Goal: Entertainment & Leisure: Consume media (video, audio)

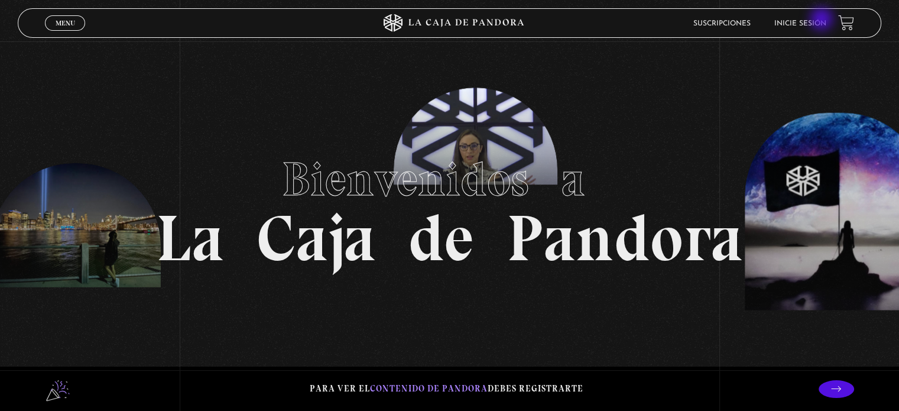
click at [823, 20] on li "Inicie sesión" at bounding box center [800, 23] width 52 height 18
click at [823, 20] on link "Inicie sesión" at bounding box center [800, 23] width 52 height 7
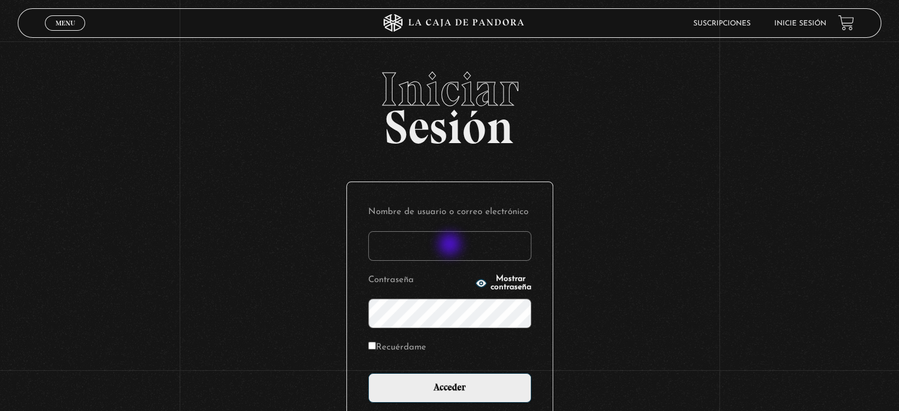
click at [451, 245] on input "Nombre de usuario o correo electrónico" at bounding box center [449, 246] width 163 height 30
type input "iluminados444@gmai.com"
click at [491, 285] on span "Mostrar contraseña" at bounding box center [511, 283] width 41 height 17
click at [376, 343] on input "Recuérdame" at bounding box center [372, 346] width 8 height 8
checkbox input "true"
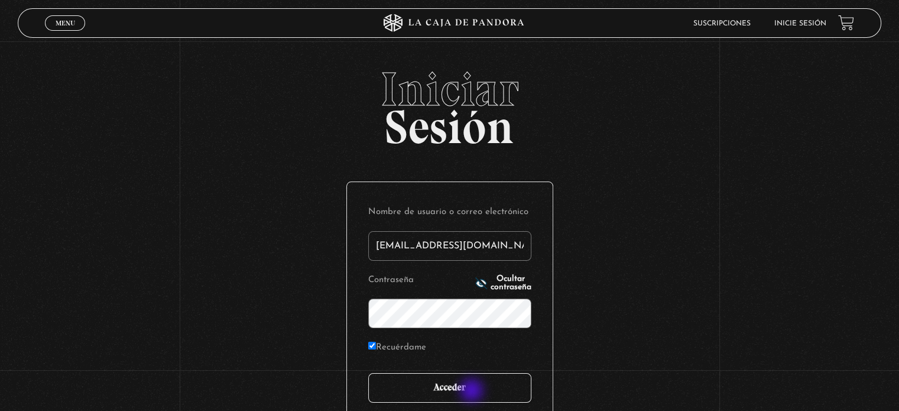
click at [473, 391] on input "Acceder" at bounding box center [449, 388] width 163 height 30
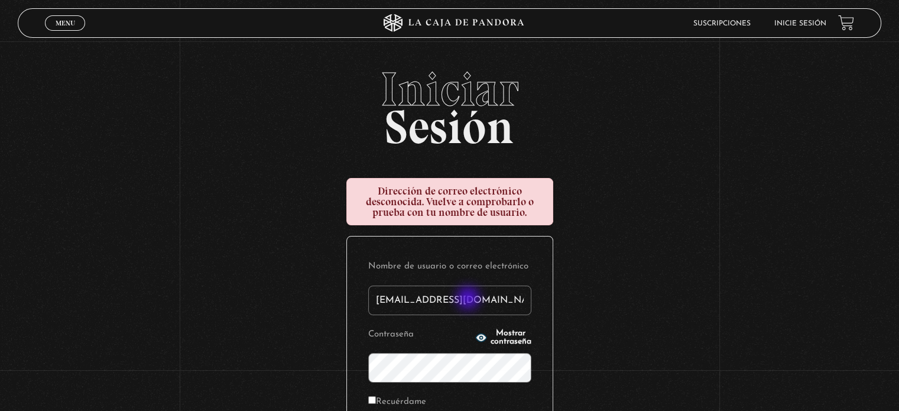
click at [470, 297] on input "iluminados444@gmai.com" at bounding box center [449, 300] width 163 height 30
click at [474, 300] on input "[EMAIL_ADDRESS][DOMAIN_NAME]" at bounding box center [449, 300] width 163 height 30
click at [471, 297] on input "[EMAIL_ADDRESS][DOMAIN_NAME]" at bounding box center [449, 300] width 163 height 30
type input "iluminados444@gmail.com"
click at [491, 340] on span "Mostrar contraseña" at bounding box center [511, 337] width 41 height 17
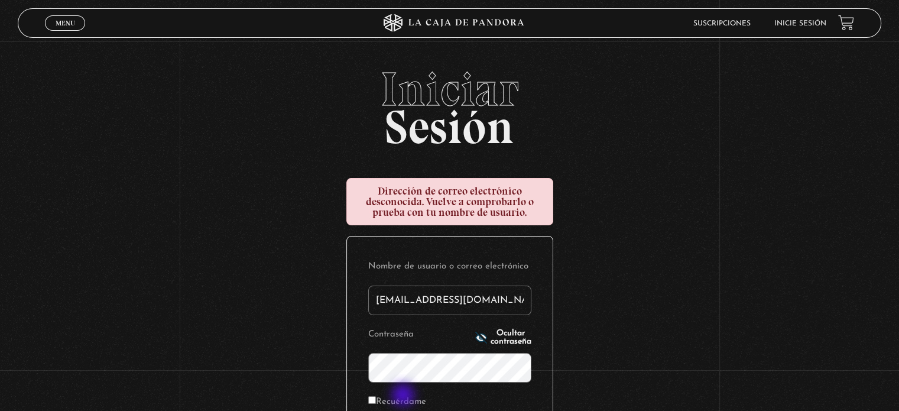
click at [404, 397] on label "Recuérdame" at bounding box center [397, 402] width 58 height 18
click at [376, 397] on input "Recuérdame" at bounding box center [372, 400] width 8 height 8
checkbox input "true"
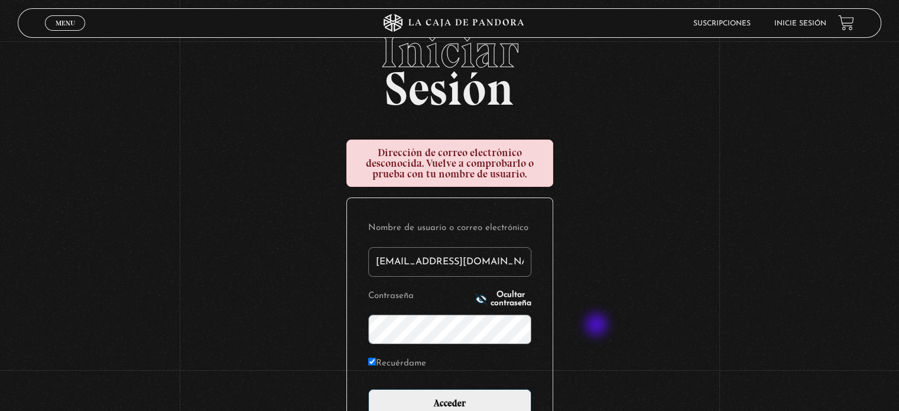
scroll to position [118, 0]
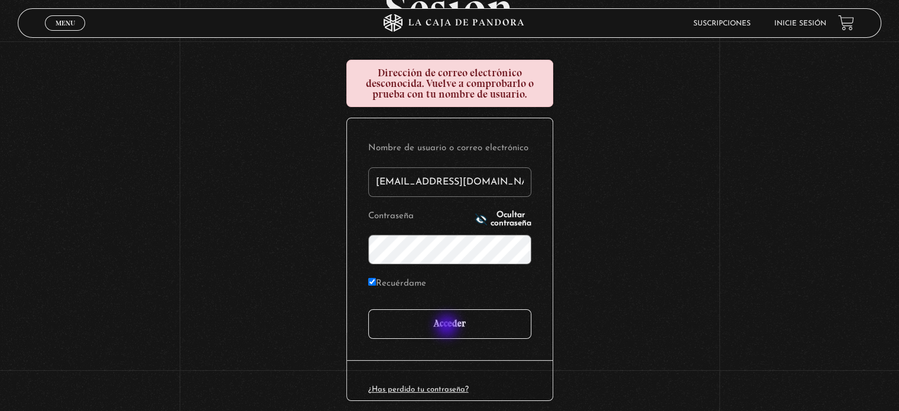
click at [448, 327] on input "Acceder" at bounding box center [449, 324] width 163 height 30
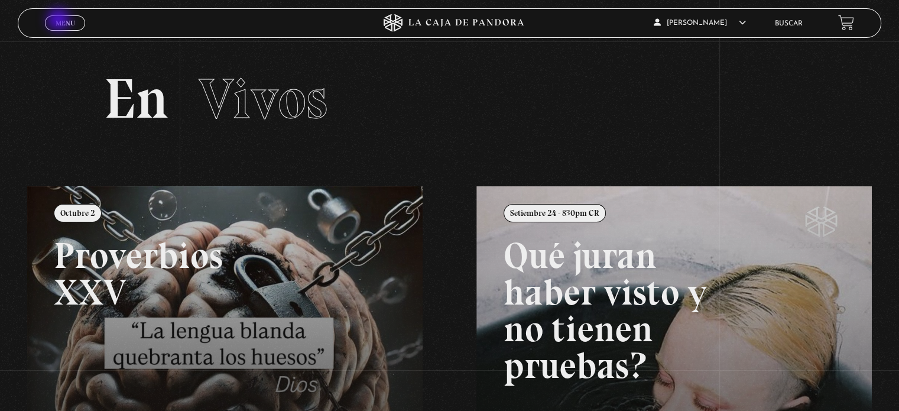
click at [60, 21] on span "Menu" at bounding box center [66, 23] width 20 height 7
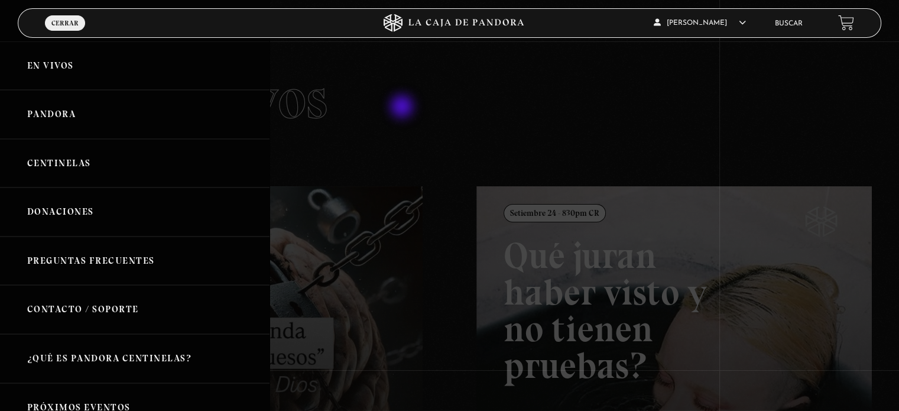
click at [436, 118] on div at bounding box center [449, 205] width 899 height 411
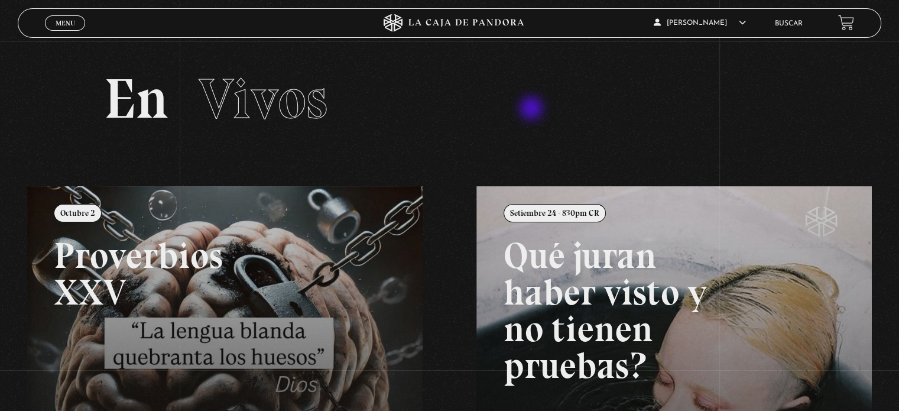
click at [532, 111] on h2 "En Vivos" at bounding box center [449, 99] width 690 height 56
click at [76, 30] on div "Menu Cerrar" at bounding box center [179, 23] width 269 height 28
click at [70, 25] on span "Menu" at bounding box center [66, 23] width 20 height 7
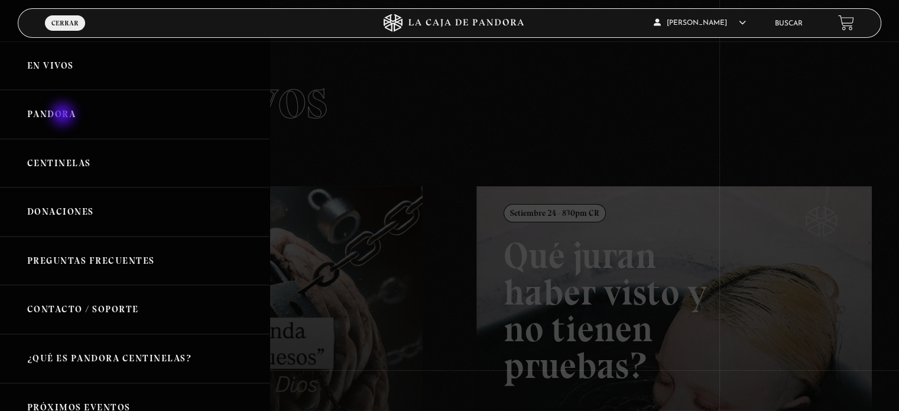
click at [64, 116] on link "Pandora" at bounding box center [134, 114] width 269 height 49
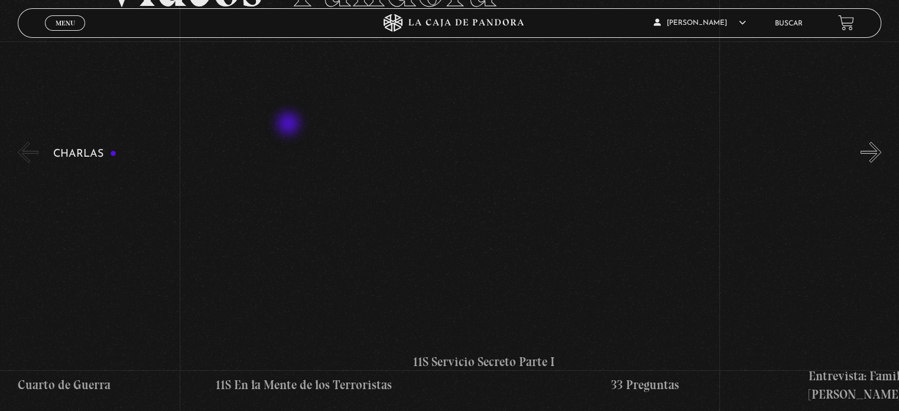
scroll to position [118, 0]
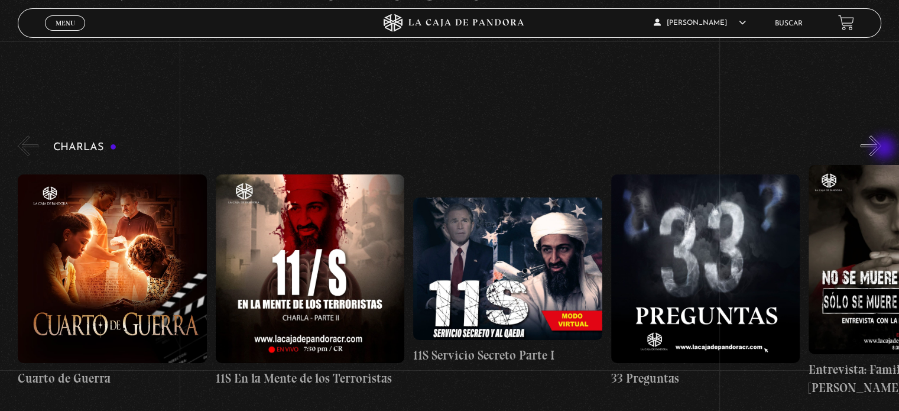
click at [881, 149] on button "»" at bounding box center [870, 145] width 21 height 21
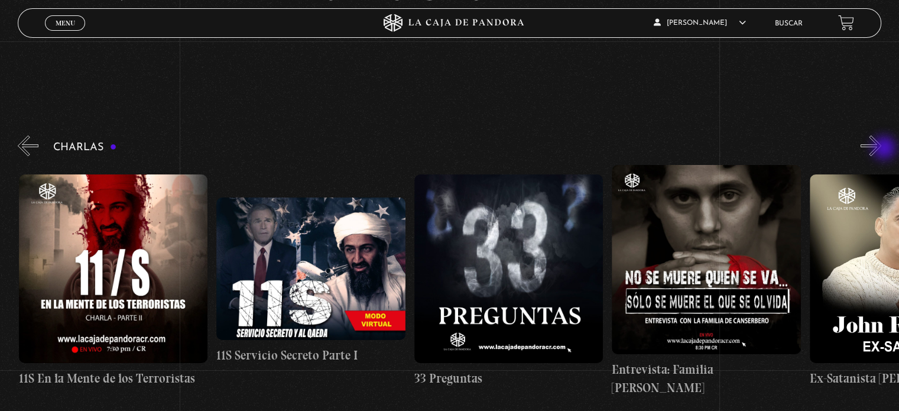
scroll to position [0, 197]
click at [881, 149] on button "»" at bounding box center [870, 145] width 21 height 21
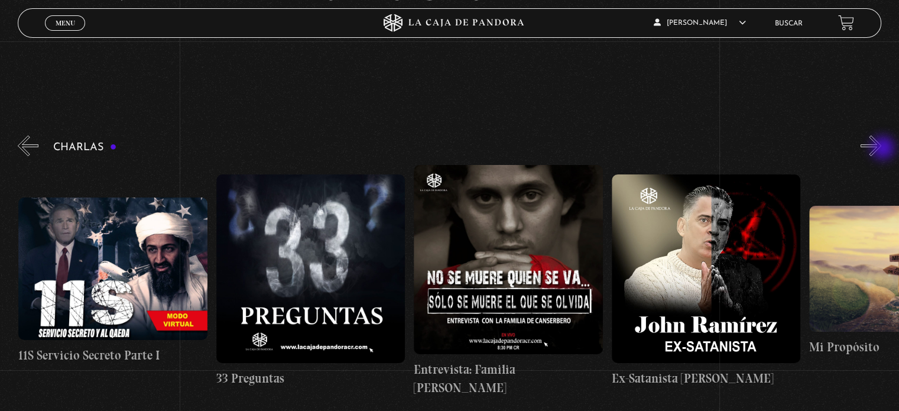
click at [881, 149] on button "»" at bounding box center [870, 145] width 21 height 21
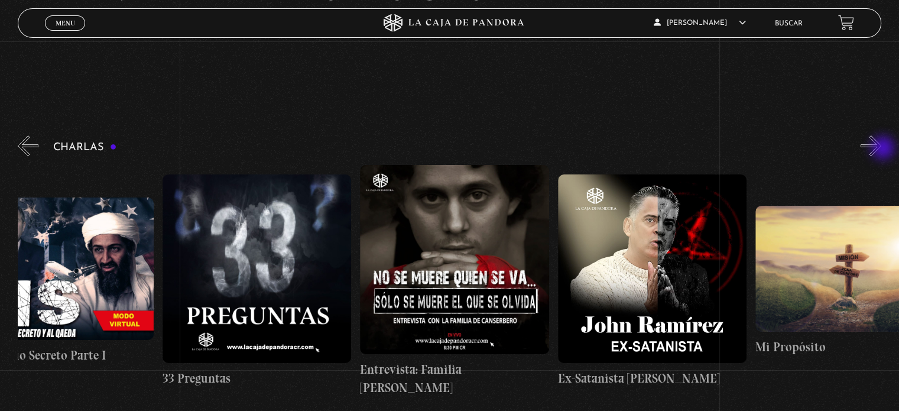
scroll to position [0, 493]
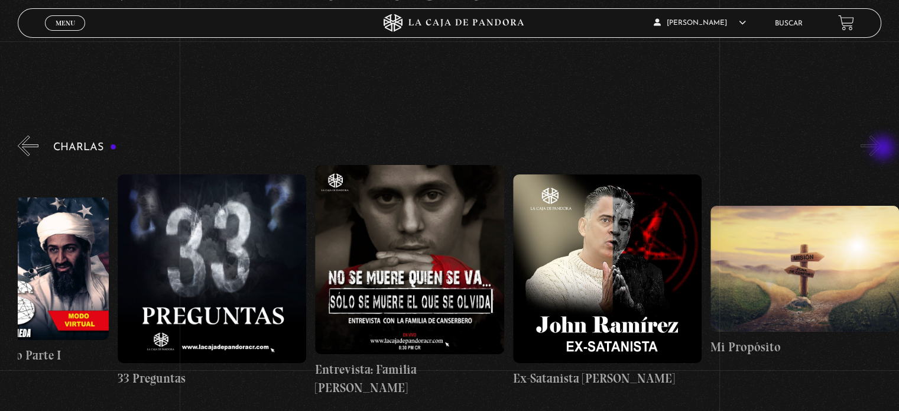
click at [881, 149] on button "»" at bounding box center [870, 145] width 21 height 21
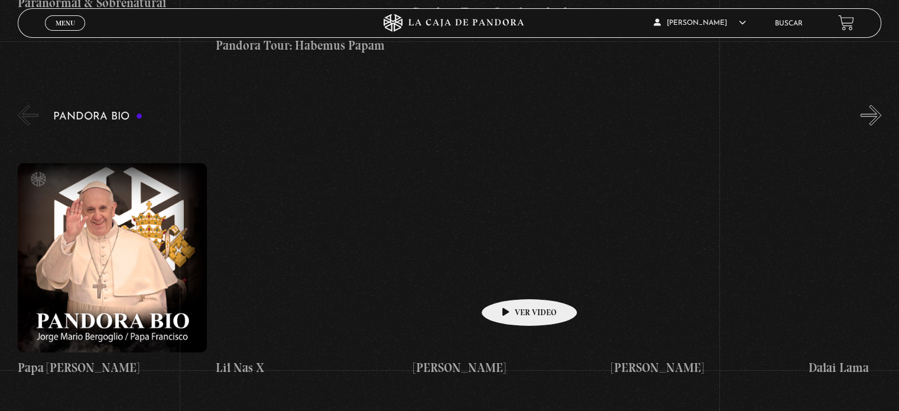
scroll to position [1832, 0]
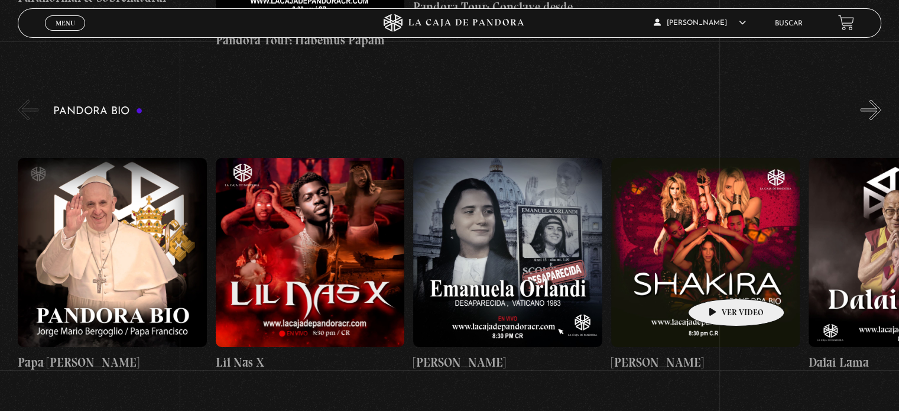
click at [717, 281] on figure at bounding box center [705, 252] width 189 height 189
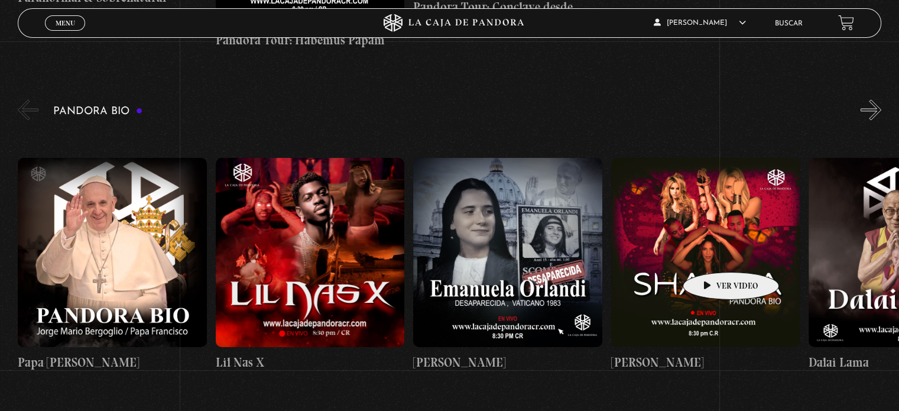
click at [712, 254] on figure at bounding box center [705, 252] width 189 height 189
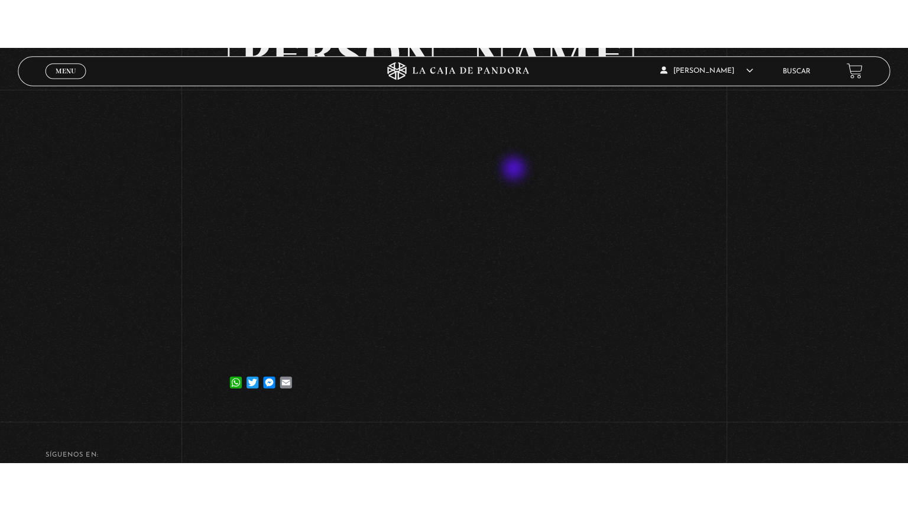
scroll to position [59, 0]
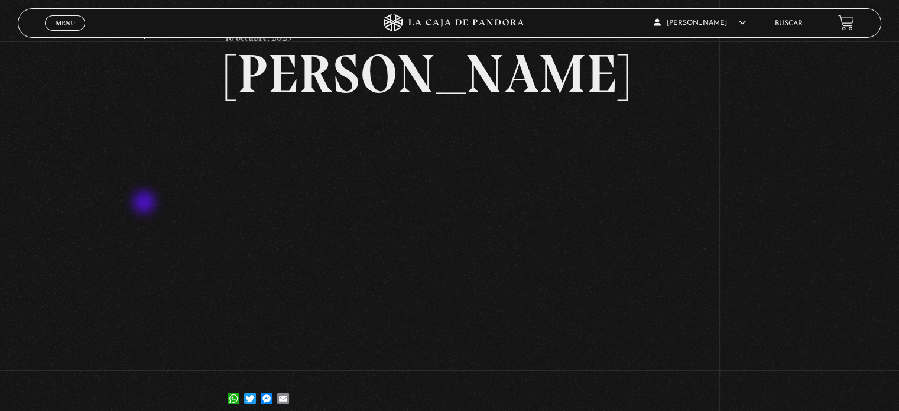
click at [145, 200] on div "Volver 10 octubre, 2023 Shakira WhatsApp Twitter Messenger Email" at bounding box center [449, 203] width 899 height 443
